Goal: Information Seeking & Learning: Check status

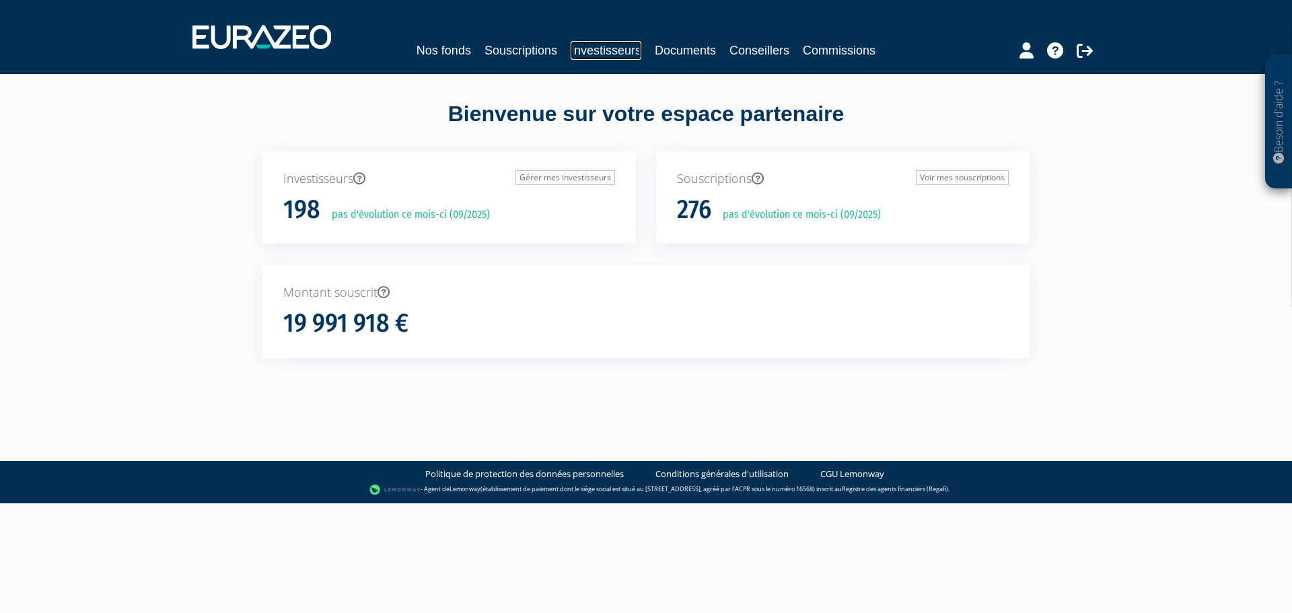
click at [620, 59] on link "Investisseurs" at bounding box center [606, 50] width 71 height 19
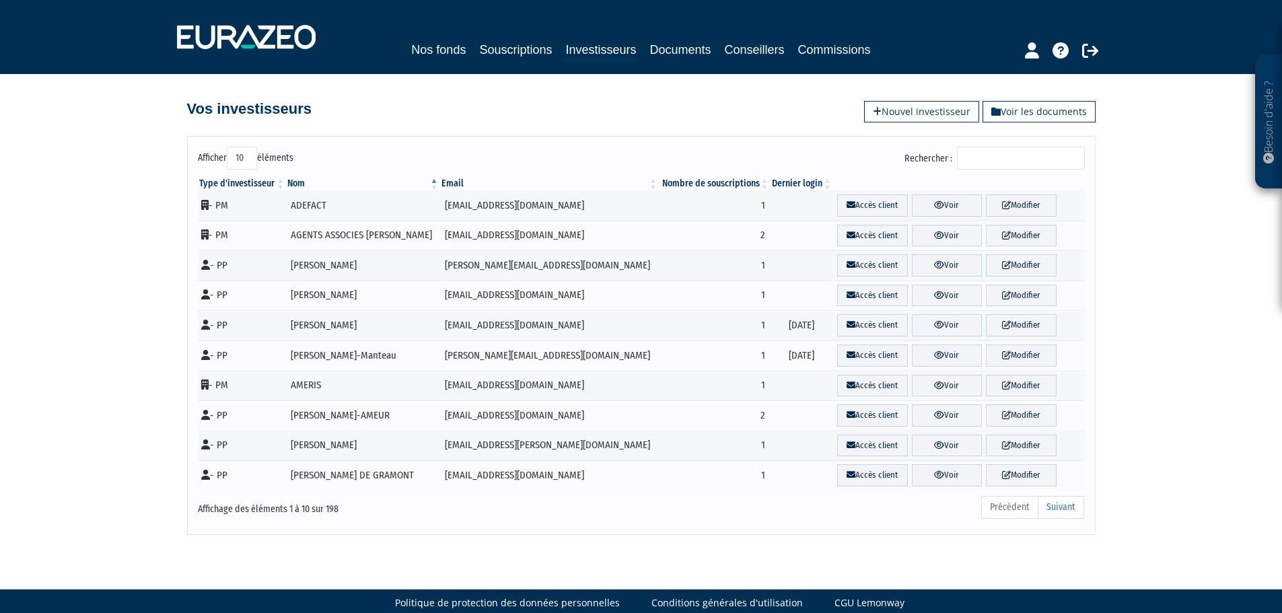
click at [1009, 157] on input "Rechercher :" at bounding box center [1021, 158] width 128 height 23
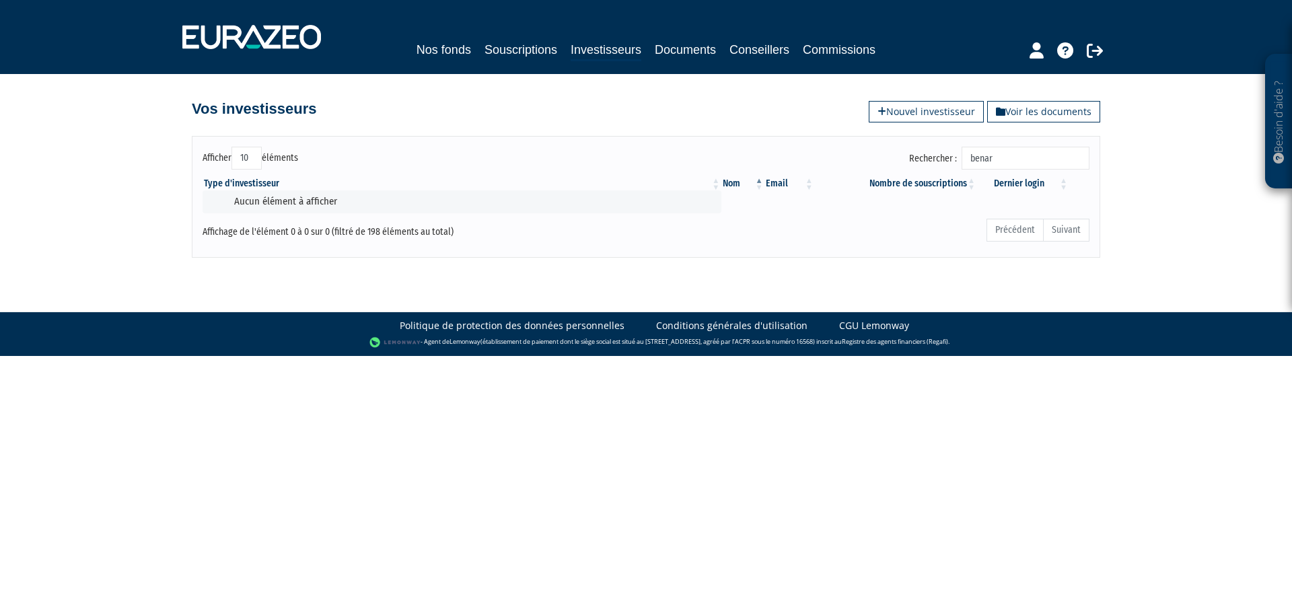
type input "benard"
drag, startPoint x: 1029, startPoint y: 159, endPoint x: 898, endPoint y: 147, distance: 132.5
click at [898, 147] on div "Rechercher : benard" at bounding box center [872, 160] width 433 height 26
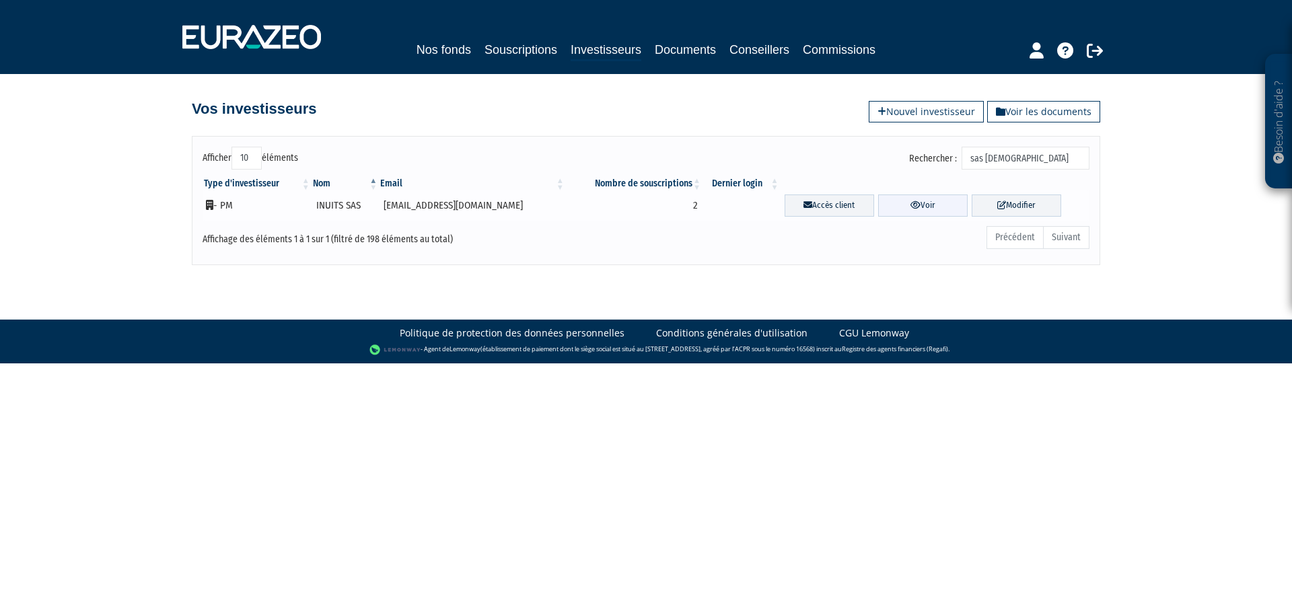
type input "sas inuits"
click at [898, 203] on link "Voir" at bounding box center [922, 205] width 89 height 22
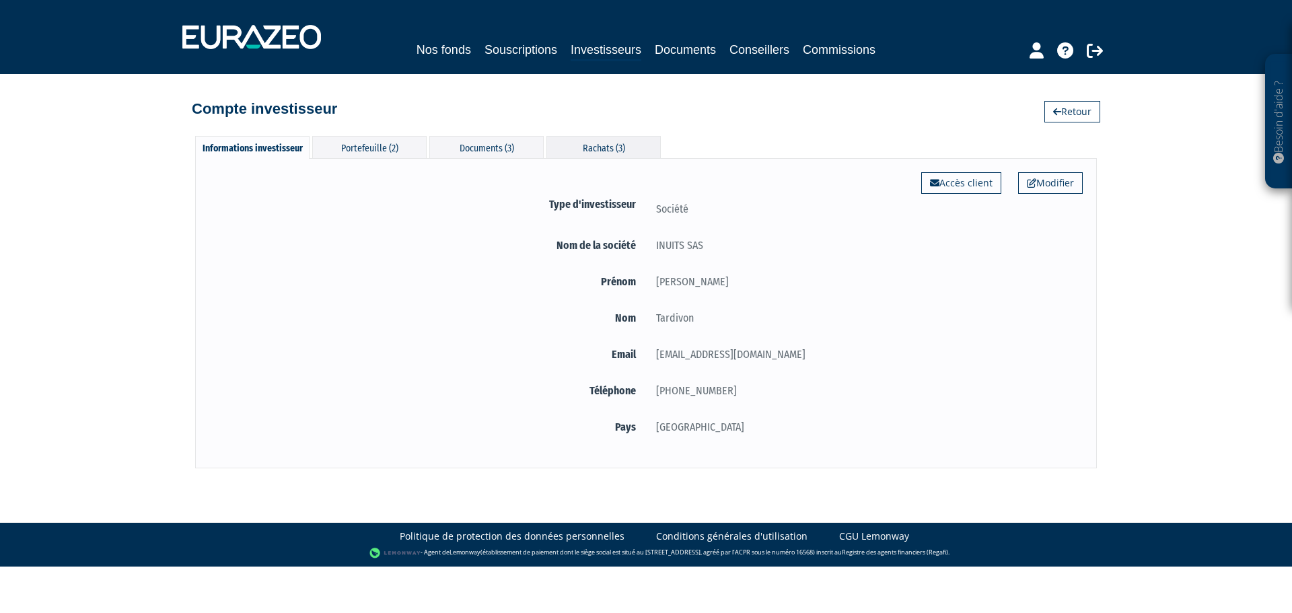
click at [599, 148] on div "Rachats (3)" at bounding box center [603, 147] width 114 height 22
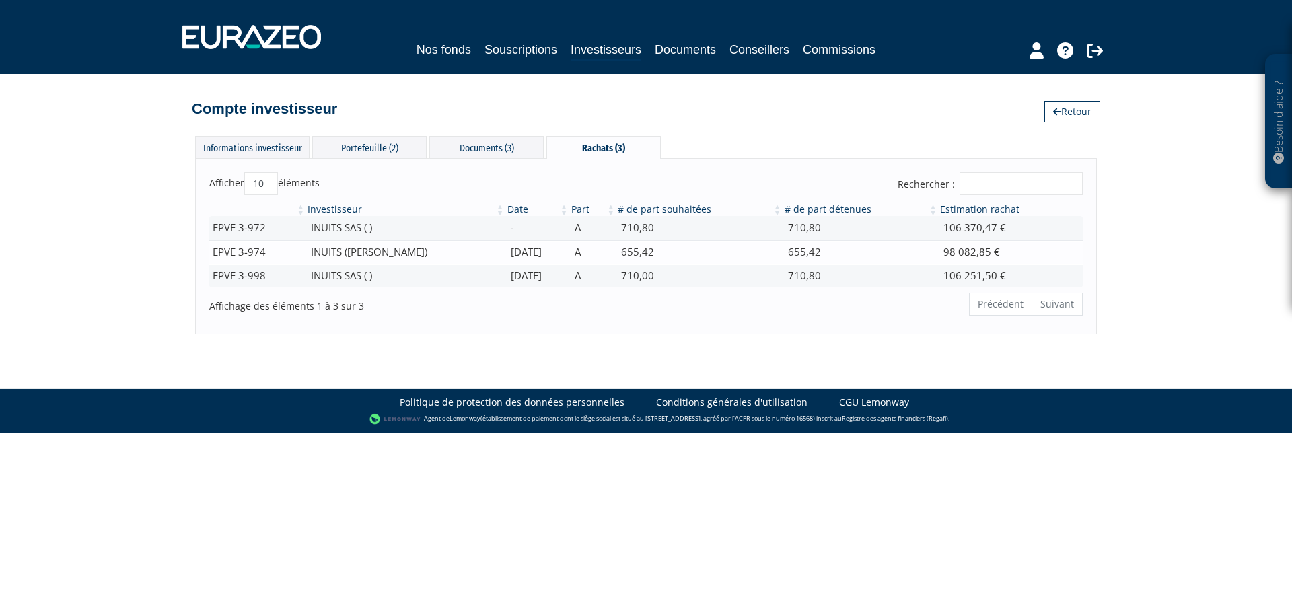
click at [570, 254] on td "[DATE]" at bounding box center [538, 252] width 64 height 24
click at [541, 259] on td "11/09/2025" at bounding box center [538, 252] width 64 height 24
click at [380, 148] on div "Portefeuille (2)" at bounding box center [369, 147] width 114 height 22
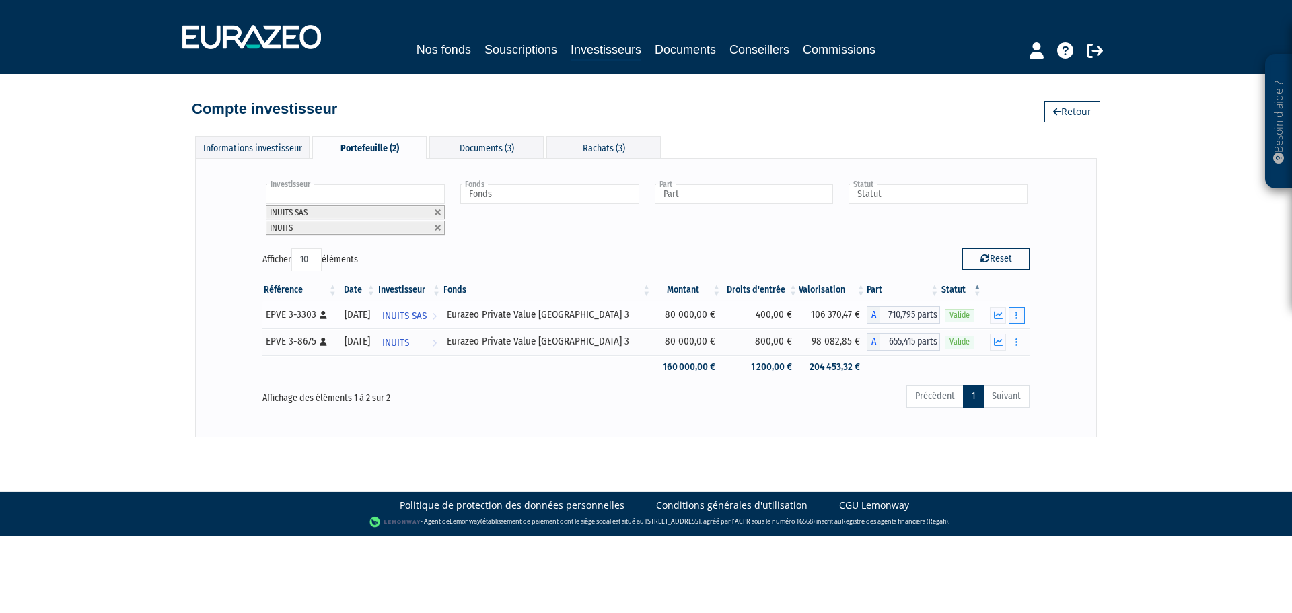
click at [1017, 309] on button "button" at bounding box center [1017, 315] width 16 height 17
click at [1000, 359] on link "Historique de rachat(s)" at bounding box center [965, 364] width 111 height 22
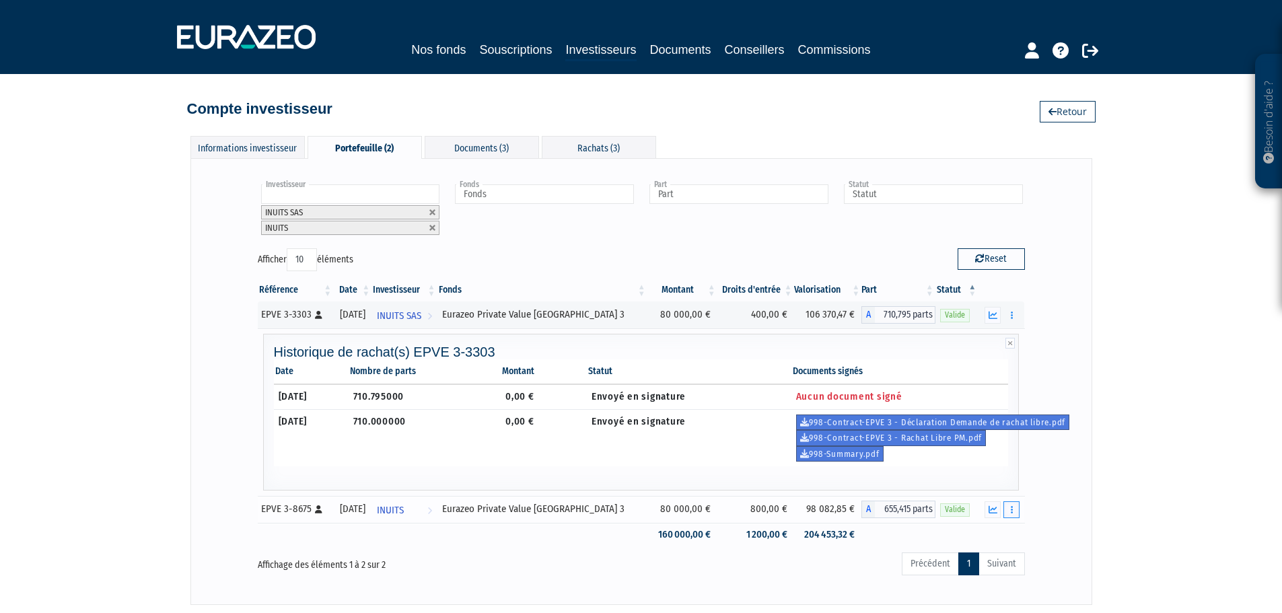
click at [1007, 513] on button "button" at bounding box center [1011, 509] width 16 height 17
click at [982, 579] on link "Historique de rachat(s)" at bounding box center [959, 584] width 111 height 22
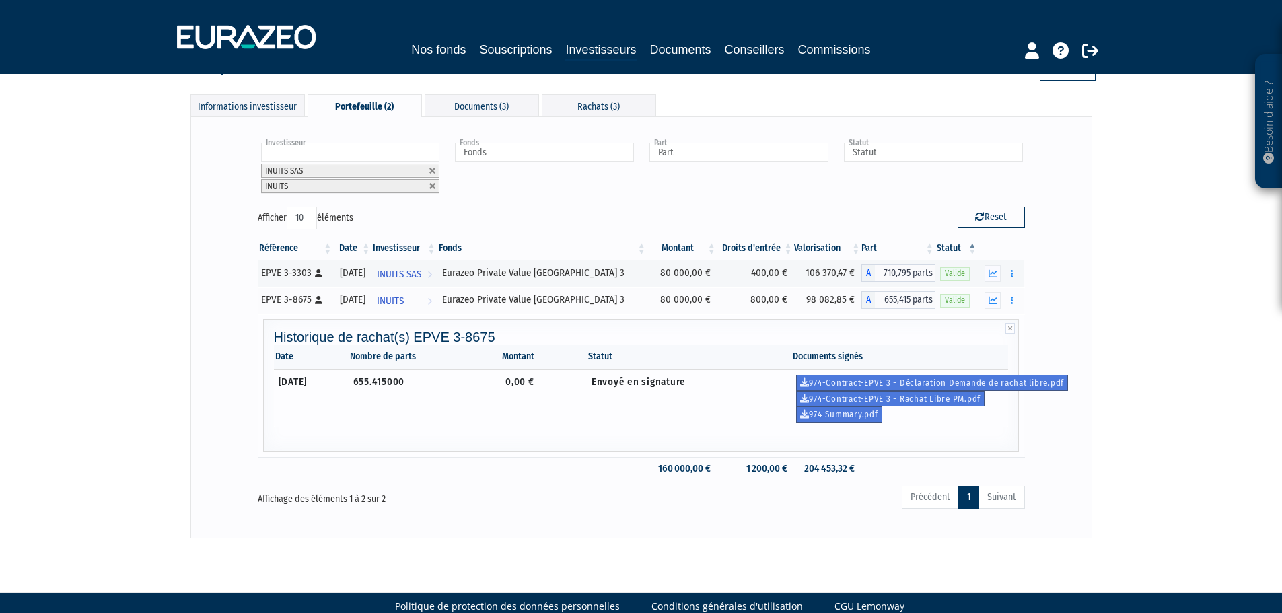
scroll to position [65, 0]
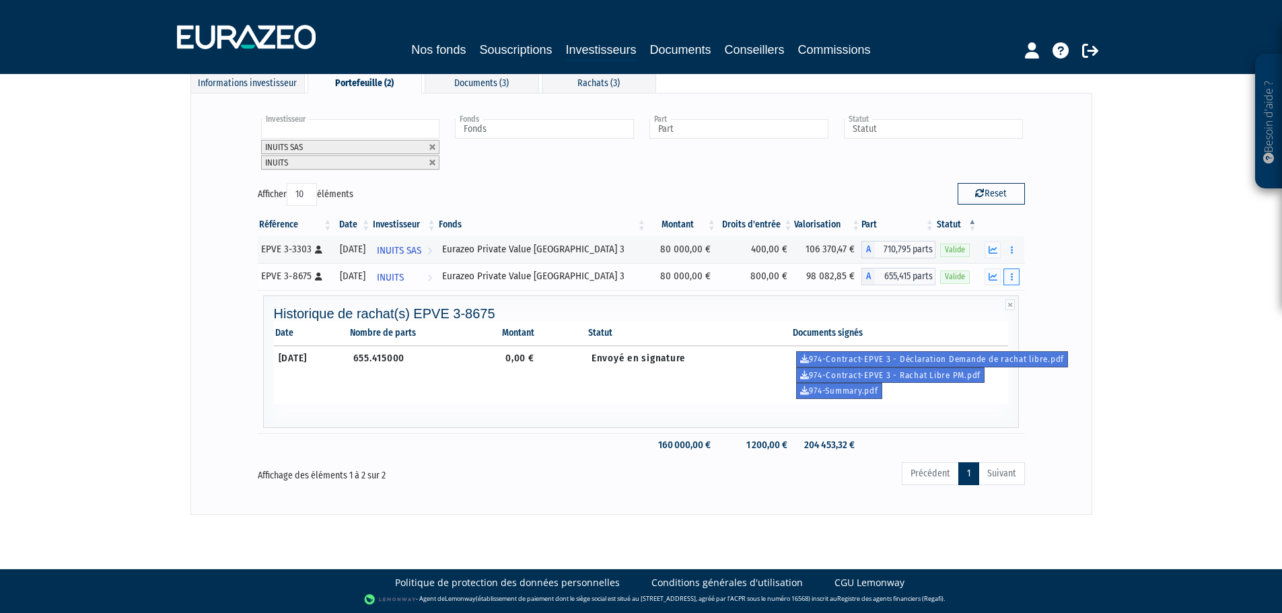
click at [1011, 277] on icon "button" at bounding box center [1012, 276] width 2 height 9
click at [979, 352] on link "Historique de rachat(s)" at bounding box center [959, 351] width 111 height 22
click at [1009, 248] on button "button" at bounding box center [1011, 250] width 16 height 17
click at [992, 295] on link "Historique de rachat(s)" at bounding box center [959, 299] width 111 height 22
